Goal: Find specific page/section: Locate a particular part of the current website

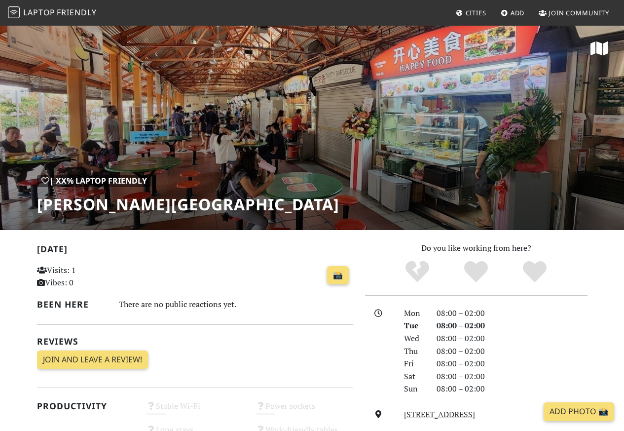
click at [248, 192] on div "| XX% Laptop Friendly Maxwell Food Centre" at bounding box center [312, 127] width 624 height 205
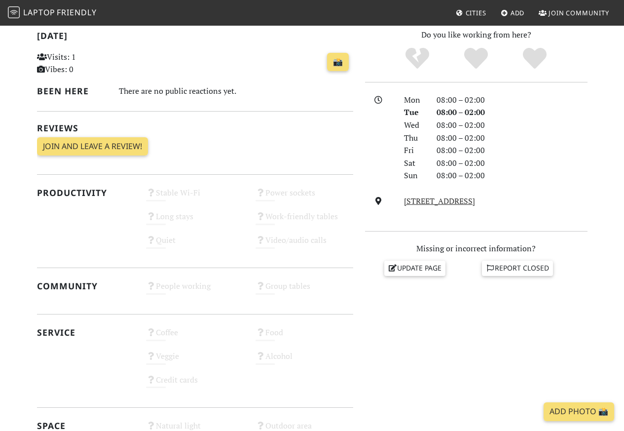
scroll to position [296, 0]
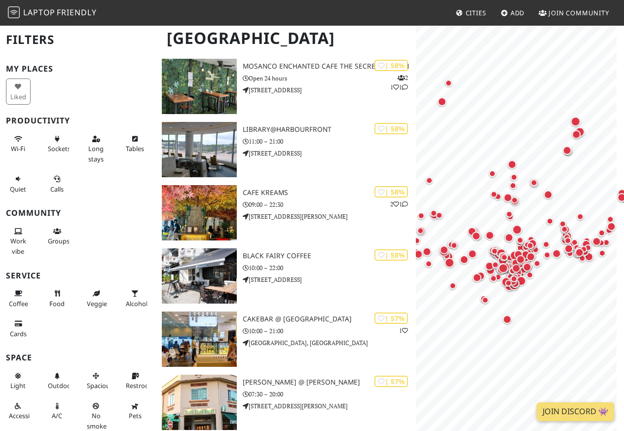
scroll to position [9093, 0]
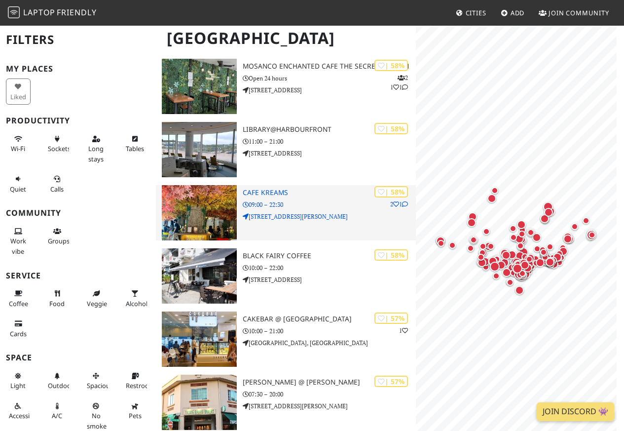
click at [257, 192] on h3 "CAFE KREAMS" at bounding box center [329, 192] width 173 height 8
